Goal: Use online tool/utility: Utilize a website feature to perform a specific function

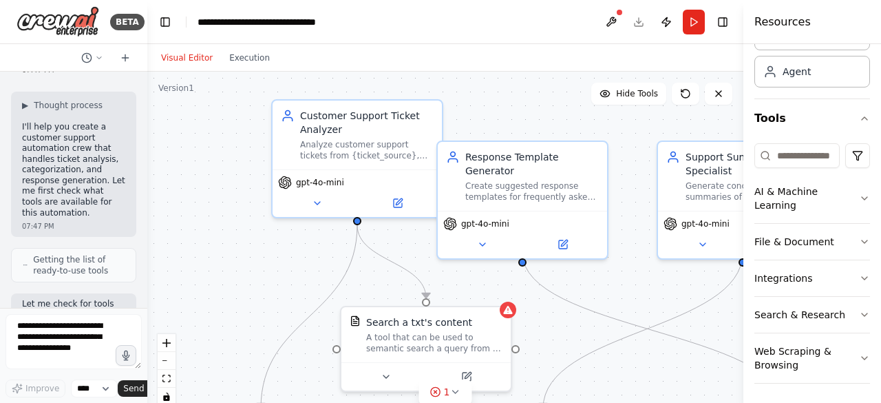
scroll to position [190, 0]
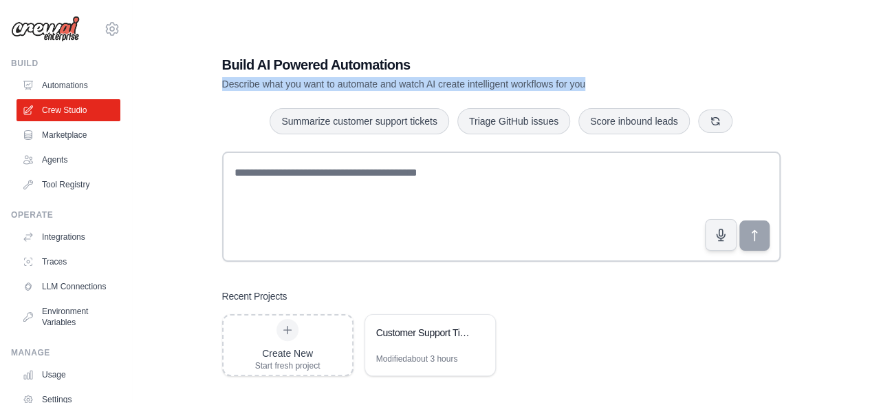
drag, startPoint x: 220, startPoint y: 87, endPoint x: 597, endPoint y: 76, distance: 377.2
click at [597, 76] on div "Build AI Powered Automations Describe what you want to automate and watch AI cr…" at bounding box center [502, 215] width 592 height 365
copy p "Describe what you want to automate and watch AI create intelligent workflows fo…"
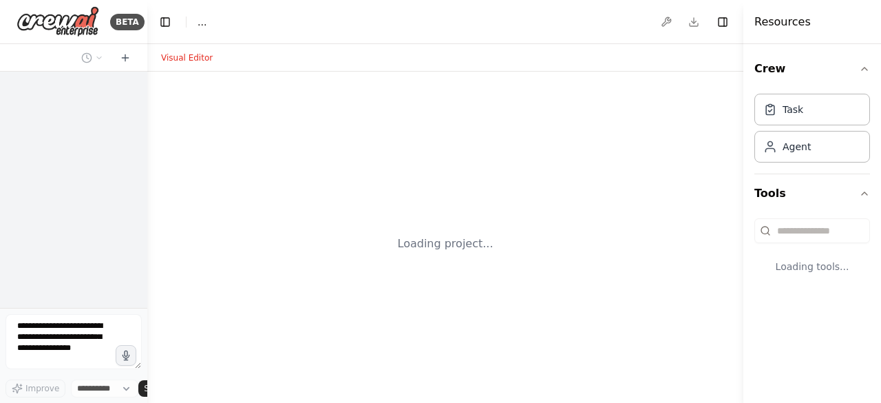
select select "****"
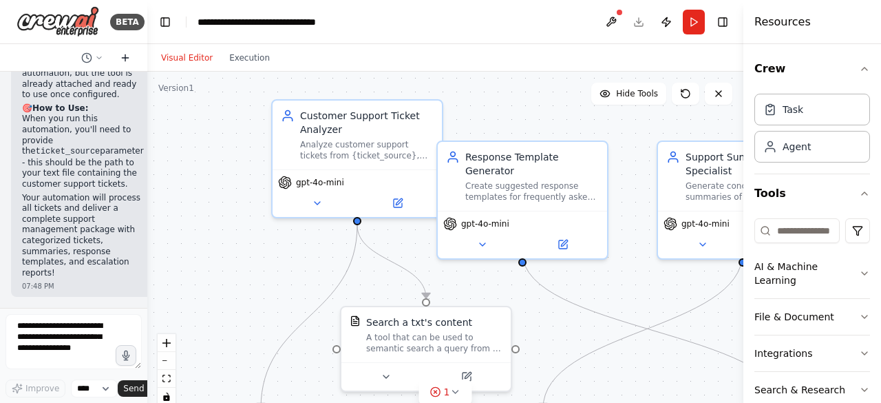
scroll to position [3491, 0]
click at [125, 61] on icon at bounding box center [125, 57] width 0 height 6
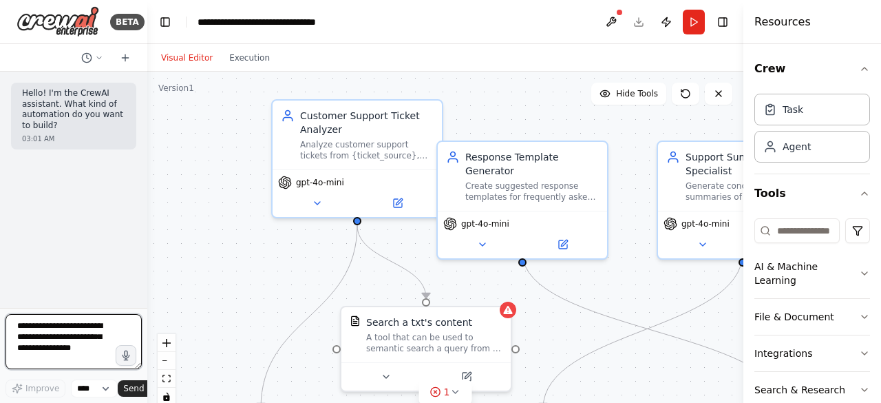
click at [72, 330] on textarea at bounding box center [74, 341] width 136 height 55
